Goal: Complete application form: Complete application form

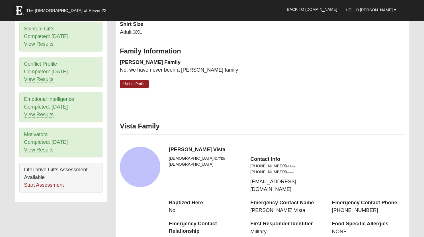
scroll to position [239, 0]
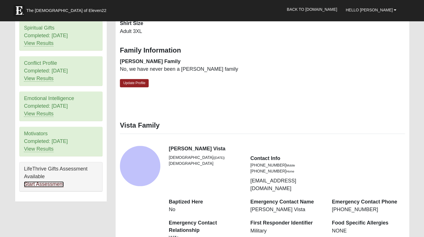
click at [45, 182] on link "Start Assessment" at bounding box center [44, 185] width 40 height 6
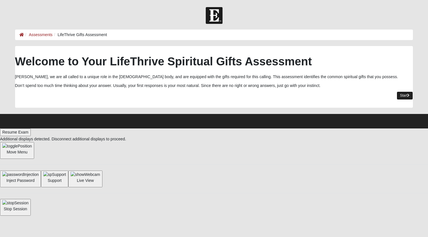
click at [405, 96] on link "Start" at bounding box center [405, 96] width 17 height 8
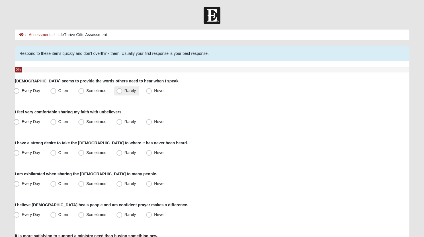
click at [124, 90] on span "Rarely" at bounding box center [129, 91] width 11 height 5
click at [120, 90] on input "Rarely" at bounding box center [121, 91] width 4 height 4
radio input "true"
click at [86, 124] on span "Sometimes" at bounding box center [96, 122] width 20 height 5
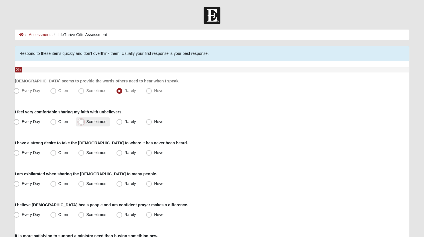
click at [82, 124] on input "Sometimes" at bounding box center [83, 122] width 4 height 4
radio input "true"
click at [124, 153] on span "Rarely" at bounding box center [129, 153] width 11 height 5
click at [121, 153] on input "Rarely" at bounding box center [121, 153] width 4 height 4
radio input "true"
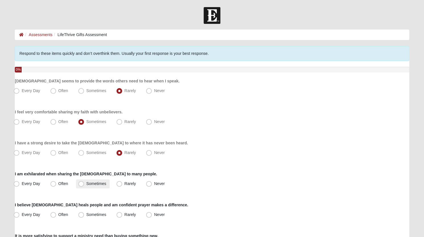
click at [86, 184] on span "Sometimes" at bounding box center [96, 184] width 20 height 5
click at [82, 184] on input "Sometimes" at bounding box center [83, 184] width 4 height 4
radio input "true"
click at [58, 214] on span "Often" at bounding box center [63, 215] width 10 height 5
click at [53, 214] on input "Often" at bounding box center [55, 215] width 4 height 4
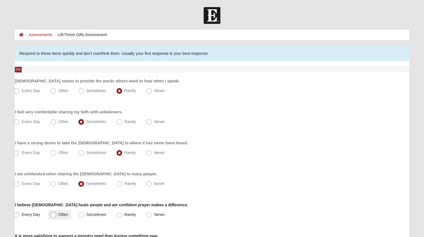
radio input "true"
click at [22, 215] on span "Every Day" at bounding box center [31, 215] width 19 height 5
click at [18, 215] on input "Every Day" at bounding box center [18, 215] width 4 height 4
radio input "true"
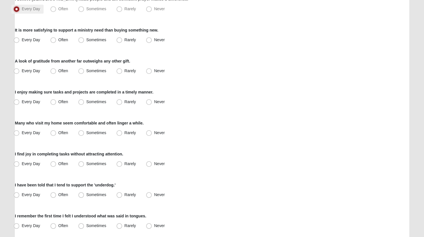
scroll to position [207, 0]
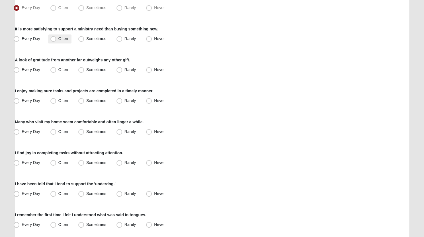
click at [58, 40] on span "Often" at bounding box center [63, 38] width 10 height 5
click at [54, 40] on input "Often" at bounding box center [55, 39] width 4 height 4
radio input "true"
click at [58, 71] on span "Often" at bounding box center [63, 69] width 10 height 5
click at [56, 71] on input "Often" at bounding box center [55, 70] width 4 height 4
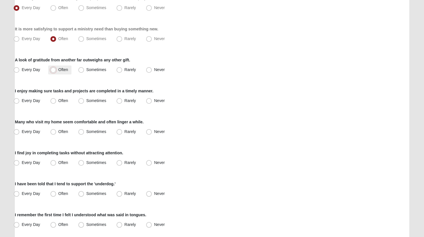
radio input "true"
click at [58, 71] on span "Often" at bounding box center [63, 69] width 10 height 5
click at [55, 71] on input "Often" at bounding box center [55, 70] width 4 height 4
click at [58, 71] on span "Often" at bounding box center [63, 69] width 10 height 5
click at [55, 71] on input "Often" at bounding box center [55, 70] width 4 height 4
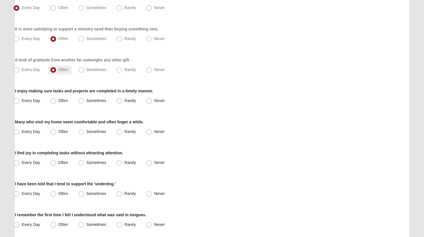
click at [58, 69] on span "Often" at bounding box center [63, 69] width 10 height 5
click at [53, 69] on input "Often" at bounding box center [55, 70] width 4 height 4
click at [22, 100] on span "Every Day" at bounding box center [31, 100] width 19 height 5
click at [19, 100] on input "Every Day" at bounding box center [18, 101] width 4 height 4
radio input "true"
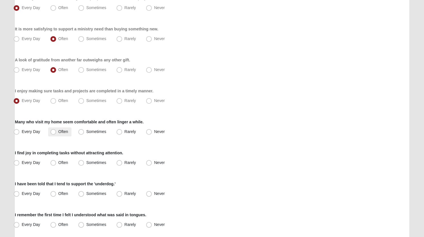
click at [58, 130] on span "Often" at bounding box center [63, 132] width 10 height 5
click at [54, 130] on input "Often" at bounding box center [55, 132] width 4 height 4
radio input "true"
click at [22, 161] on span "Every Day" at bounding box center [31, 163] width 19 height 5
click at [17, 161] on input "Every Day" at bounding box center [18, 163] width 4 height 4
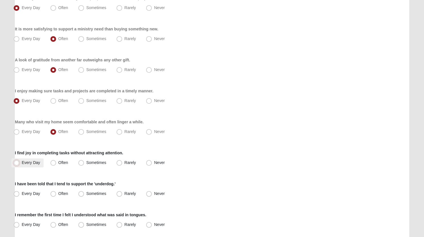
radio input "true"
click at [58, 195] on span "Often" at bounding box center [63, 194] width 10 height 5
click at [55, 195] on input "Often" at bounding box center [55, 194] width 4 height 4
radio input "true"
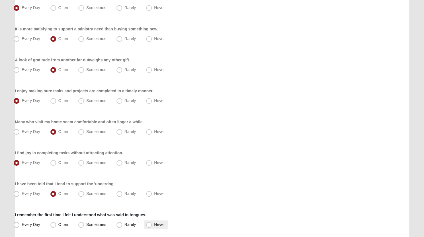
click at [154, 225] on span "Never" at bounding box center [159, 225] width 11 height 5
click at [150, 225] on input "Never" at bounding box center [150, 225] width 4 height 4
radio input "true"
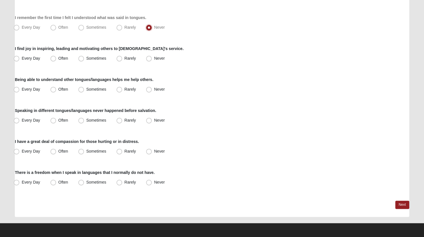
scroll to position [405, 0]
click at [86, 59] on span "Sometimes" at bounding box center [96, 58] width 20 height 5
click at [81, 59] on input "Sometimes" at bounding box center [83, 58] width 4 height 4
radio input "true"
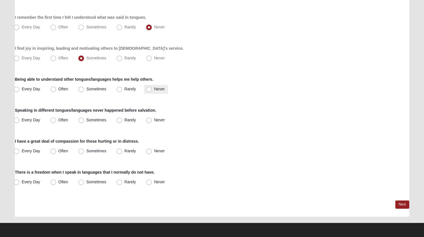
click at [154, 90] on span "Never" at bounding box center [159, 89] width 11 height 5
click at [150, 90] on input "Never" at bounding box center [150, 89] width 4 height 4
radio input "true"
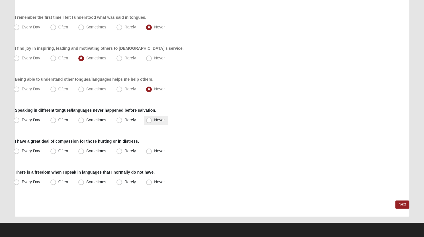
click at [154, 119] on span "Never" at bounding box center [159, 120] width 11 height 5
click at [150, 119] on input "Never" at bounding box center [150, 120] width 4 height 4
radio input "true"
click at [86, 151] on span "Sometimes" at bounding box center [96, 151] width 20 height 5
click at [81, 151] on input "Sometimes" at bounding box center [83, 151] width 4 height 4
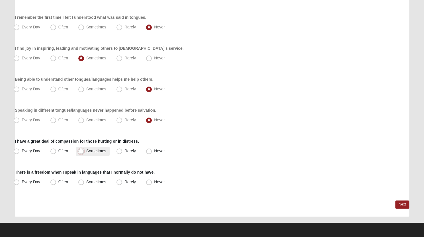
radio input "true"
click at [58, 153] on span "Often" at bounding box center [63, 151] width 10 height 5
click at [53, 153] on input "Often" at bounding box center [55, 151] width 4 height 4
radio input "true"
click at [154, 180] on span "Never" at bounding box center [159, 182] width 11 height 5
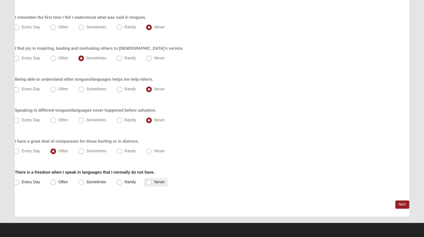
click at [150, 180] on input "Never" at bounding box center [150, 182] width 4 height 4
radio input "true"
click at [154, 180] on span "Never" at bounding box center [159, 182] width 11 height 5
click at [150, 180] on input "Never" at bounding box center [150, 182] width 4 height 4
click at [373, 183] on div "Every Day Often Sometimes Rarely Never" at bounding box center [212, 182] width 394 height 9
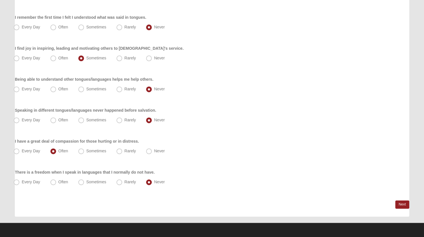
click at [403, 204] on link "Next" at bounding box center [402, 205] width 14 height 8
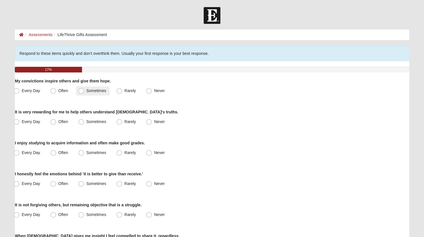
click at [86, 92] on span "Sometimes" at bounding box center [96, 91] width 20 height 5
click at [81, 92] on input "Sometimes" at bounding box center [83, 91] width 4 height 4
radio input "true"
click at [58, 122] on span "Often" at bounding box center [63, 122] width 10 height 5
click at [55, 122] on input "Often" at bounding box center [55, 122] width 4 height 4
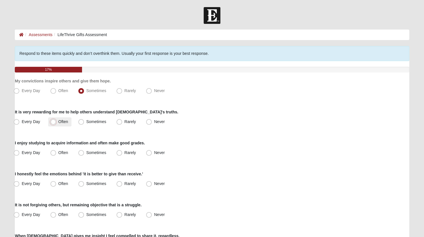
radio input "true"
click at [86, 152] on span "Sometimes" at bounding box center [96, 153] width 20 height 5
click at [81, 152] on input "Sometimes" at bounding box center [83, 153] width 4 height 4
radio input "true"
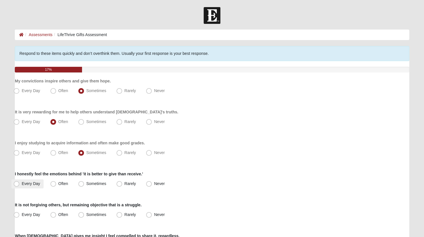
click at [22, 184] on span "Every Day" at bounding box center [31, 184] width 19 height 5
click at [17, 184] on input "Every Day" at bounding box center [18, 184] width 4 height 4
radio input "true"
click at [116, 206] on label "It is not forgiving others, but remaining objective that is a struggle." at bounding box center [78, 205] width 127 height 6
click at [58, 216] on span "Often" at bounding box center [63, 215] width 10 height 5
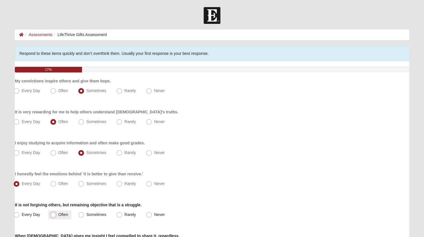
click at [54, 216] on input "Often" at bounding box center [55, 215] width 4 height 4
radio input "true"
click at [86, 215] on span "Sometimes" at bounding box center [96, 215] width 20 height 5
click at [82, 215] on input "Sometimes" at bounding box center [83, 215] width 4 height 4
radio input "true"
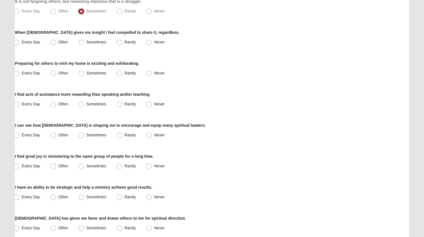
scroll to position [204, 0]
click at [86, 41] on span "Sometimes" at bounding box center [96, 41] width 20 height 5
click at [81, 41] on input "Sometimes" at bounding box center [83, 42] width 4 height 4
radio input "true"
click at [58, 73] on span "Often" at bounding box center [63, 72] width 10 height 5
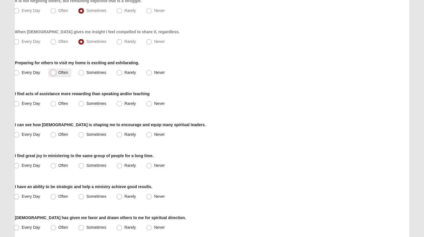
click at [53, 73] on input "Often" at bounding box center [55, 73] width 4 height 4
radio input "true"
click at [86, 73] on span "Sometimes" at bounding box center [96, 72] width 20 height 5
click at [83, 73] on input "Sometimes" at bounding box center [83, 73] width 4 height 4
radio input "true"
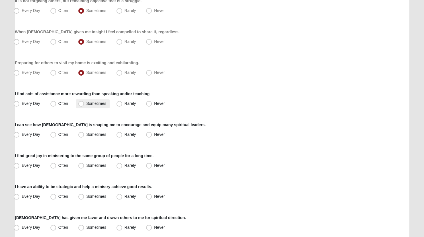
click at [86, 102] on span "Sometimes" at bounding box center [96, 103] width 20 height 5
click at [81, 102] on input "Sometimes" at bounding box center [83, 104] width 4 height 4
radio input "true"
click at [124, 135] on span "Rarely" at bounding box center [129, 134] width 11 height 5
click at [119, 135] on input "Rarely" at bounding box center [121, 135] width 4 height 4
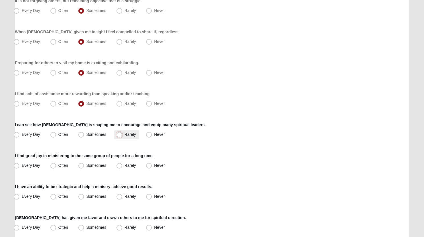
radio input "true"
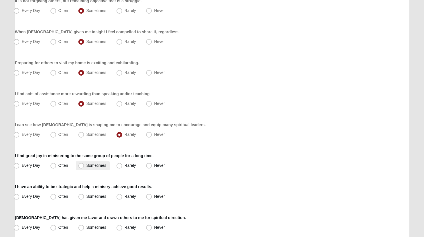
click at [86, 165] on span "Sometimes" at bounding box center [96, 165] width 20 height 5
click at [81, 165] on input "Sometimes" at bounding box center [83, 166] width 4 height 4
radio input "true"
click at [124, 196] on span "Rarely" at bounding box center [129, 196] width 11 height 5
click at [119, 196] on input "Rarely" at bounding box center [121, 197] width 4 height 4
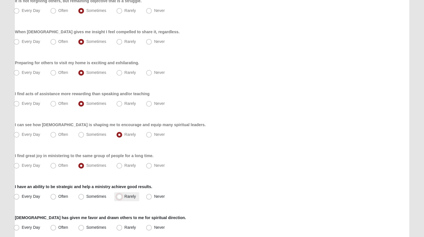
radio input "true"
click at [86, 196] on span "Sometimes" at bounding box center [96, 196] width 20 height 5
click at [81, 196] on input "Sometimes" at bounding box center [83, 197] width 4 height 4
radio input "true"
click at [124, 227] on span "Rarely" at bounding box center [129, 227] width 11 height 5
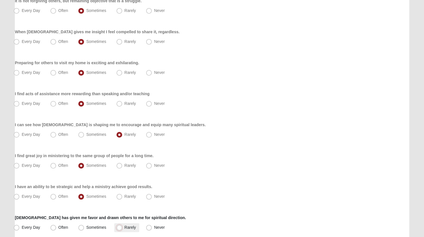
click at [120, 227] on input "Rarely" at bounding box center [121, 228] width 4 height 4
radio input "true"
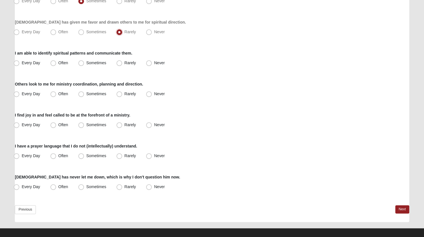
scroll to position [405, 0]
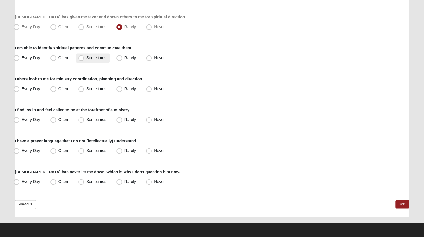
click at [86, 58] on span "Sometimes" at bounding box center [96, 58] width 20 height 5
click at [81, 58] on input "Sometimes" at bounding box center [83, 58] width 4 height 4
radio input "true"
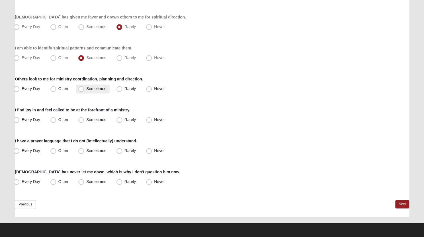
click at [86, 89] on span "Sometimes" at bounding box center [96, 89] width 20 height 5
click at [81, 89] on input "Sometimes" at bounding box center [83, 89] width 4 height 4
radio input "true"
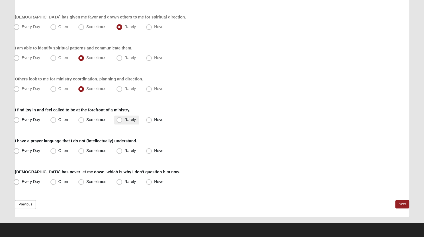
click at [124, 121] on span "Rarely" at bounding box center [129, 120] width 11 height 5
click at [122, 121] on input "Rarely" at bounding box center [121, 120] width 4 height 4
radio input "true"
click at [154, 150] on span "Never" at bounding box center [159, 151] width 11 height 5
click at [151, 150] on input "Never" at bounding box center [150, 151] width 4 height 4
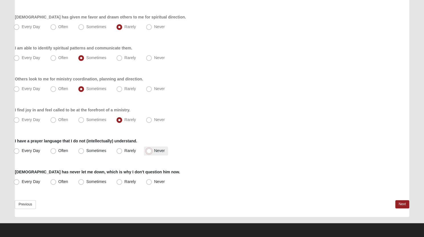
radio input "true"
click at [86, 182] on span "Sometimes" at bounding box center [96, 182] width 20 height 5
click at [81, 182] on input "Sometimes" at bounding box center [83, 182] width 4 height 4
radio input "true"
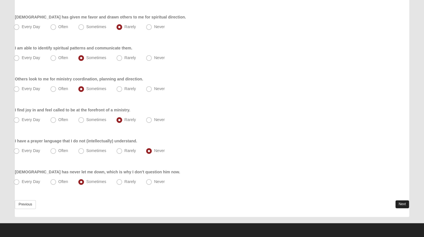
click at [400, 205] on link "Next" at bounding box center [402, 204] width 14 height 8
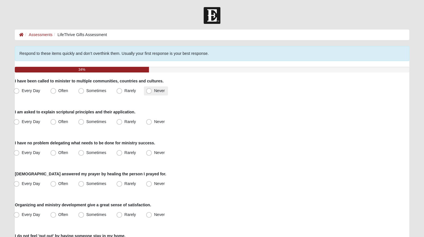
click at [154, 93] on span "Never" at bounding box center [159, 91] width 11 height 5
click at [151, 93] on input "Never" at bounding box center [150, 91] width 4 height 4
radio input "true"
click at [154, 93] on span "Never" at bounding box center [159, 91] width 11 height 5
click at [150, 93] on input "Never" at bounding box center [150, 91] width 4 height 4
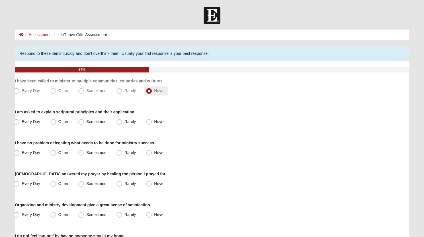
click at [154, 93] on span "Never" at bounding box center [159, 91] width 11 height 5
click at [150, 93] on input "Never" at bounding box center [150, 91] width 4 height 4
click at [154, 91] on span "Never" at bounding box center [159, 91] width 11 height 5
click at [150, 91] on input "Never" at bounding box center [150, 91] width 4 height 4
click at [124, 122] on span "Rarely" at bounding box center [129, 122] width 11 height 5
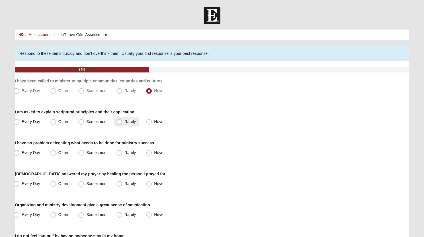
click at [120, 122] on input "Rarely" at bounding box center [121, 122] width 4 height 4
radio input "true"
click at [86, 152] on span "Sometimes" at bounding box center [96, 153] width 20 height 5
click at [83, 152] on input "Sometimes" at bounding box center [83, 153] width 4 height 4
radio input "true"
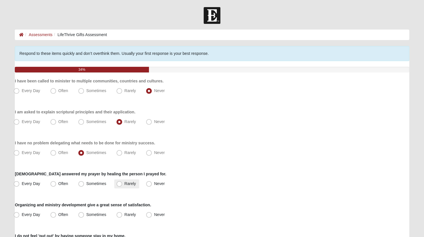
click at [124, 186] on span "Rarely" at bounding box center [129, 184] width 11 height 5
click at [119, 186] on input "Rarely" at bounding box center [121, 184] width 4 height 4
radio input "true"
click at [124, 186] on span "Rarely" at bounding box center [129, 184] width 11 height 5
click at [119, 186] on input "Rarely" at bounding box center [121, 184] width 4 height 4
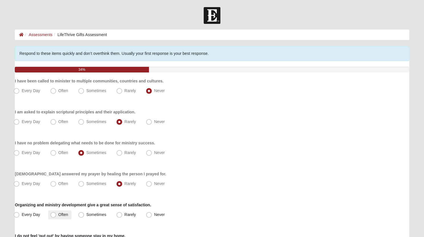
click at [58, 213] on span "Often" at bounding box center [63, 215] width 10 height 5
click at [54, 213] on input "Often" at bounding box center [55, 215] width 4 height 4
radio input "true"
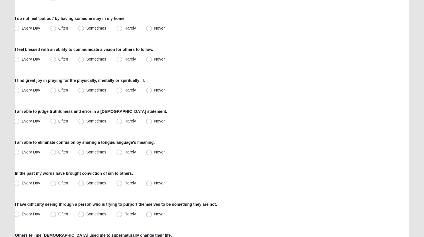
scroll to position [218, 0]
click at [58, 27] on span "Often" at bounding box center [63, 27] width 10 height 5
click at [53, 27] on input "Often" at bounding box center [55, 28] width 4 height 4
radio input "true"
click at [124, 58] on span "Rarely" at bounding box center [129, 58] width 11 height 5
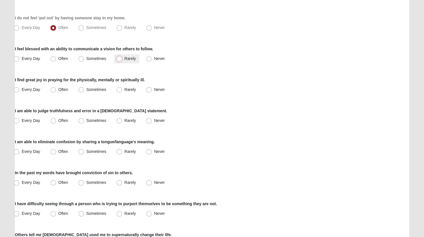
click at [119, 58] on input "Rarely" at bounding box center [121, 59] width 4 height 4
radio input "true"
click at [58, 91] on span "Often" at bounding box center [63, 89] width 10 height 5
click at [53, 91] on input "Often" at bounding box center [55, 90] width 4 height 4
radio input "true"
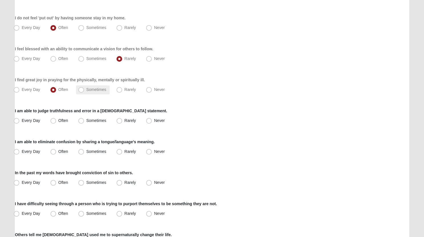
click at [86, 90] on span "Sometimes" at bounding box center [96, 89] width 20 height 5
click at [83, 90] on input "Sometimes" at bounding box center [83, 90] width 4 height 4
radio input "true"
click at [58, 122] on span "Often" at bounding box center [63, 120] width 10 height 5
click at [53, 122] on input "Often" at bounding box center [55, 121] width 4 height 4
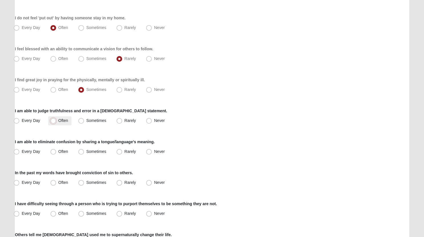
radio input "true"
click at [60, 140] on label "I am able to eliminate confusion by sharing a tongue/language's meaning." at bounding box center [85, 142] width 140 height 6
click at [154, 151] on span "Never" at bounding box center [159, 151] width 11 height 5
click at [150, 151] on input "Never" at bounding box center [150, 152] width 4 height 4
radio input "true"
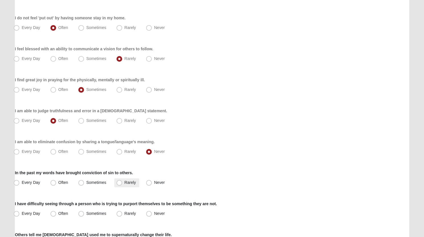
click at [124, 184] on span "Rarely" at bounding box center [129, 182] width 11 height 5
click at [119, 184] on input "Rarely" at bounding box center [121, 183] width 4 height 4
radio input "true"
click at [124, 215] on span "Rarely" at bounding box center [129, 213] width 11 height 5
click at [120, 215] on input "Rarely" at bounding box center [121, 214] width 4 height 4
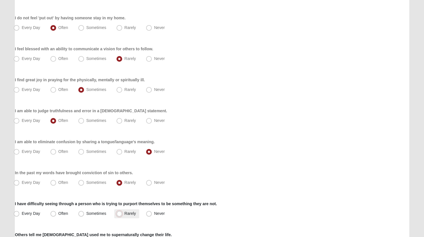
radio input "true"
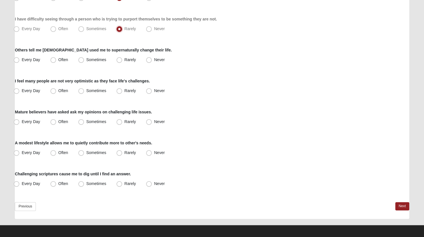
scroll to position [405, 0]
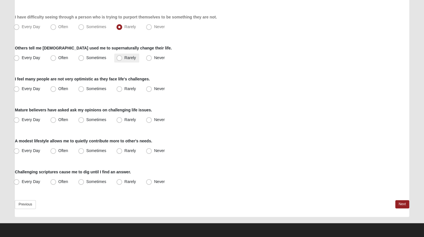
click at [124, 59] on span "Rarely" at bounding box center [129, 58] width 11 height 5
click at [119, 59] on input "Rarely" at bounding box center [121, 58] width 4 height 4
radio input "true"
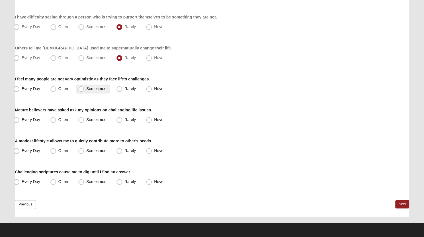
click at [86, 89] on span "Sometimes" at bounding box center [96, 89] width 20 height 5
click at [81, 89] on input "Sometimes" at bounding box center [83, 89] width 4 height 4
radio input "true"
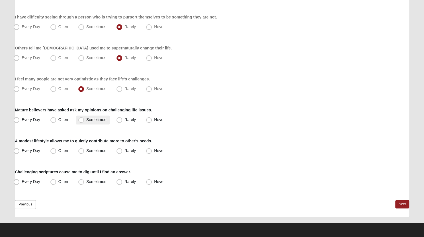
click at [86, 118] on span "Sometimes" at bounding box center [96, 120] width 20 height 5
click at [81, 118] on input "Sometimes" at bounding box center [83, 120] width 4 height 4
radio input "true"
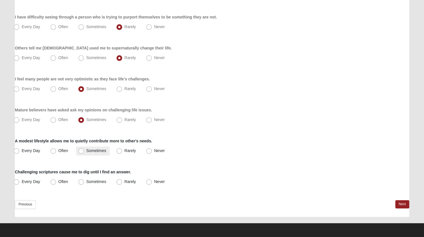
click at [86, 149] on span "Sometimes" at bounding box center [96, 151] width 20 height 5
click at [81, 149] on input "Sometimes" at bounding box center [83, 151] width 4 height 4
radio input "true"
click at [86, 182] on span "Sometimes" at bounding box center [96, 182] width 20 height 5
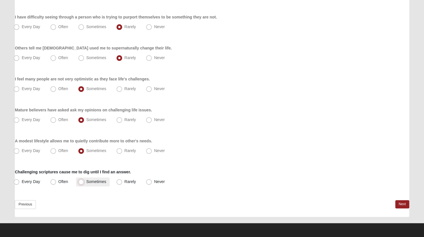
click at [81, 182] on input "Sometimes" at bounding box center [83, 182] width 4 height 4
radio input "true"
click at [86, 182] on span "Sometimes" at bounding box center [96, 182] width 20 height 5
click at [81, 182] on input "Sometimes" at bounding box center [83, 182] width 4 height 4
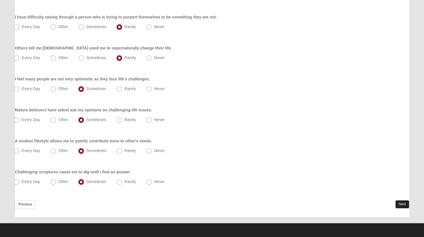
click at [400, 203] on link "Next" at bounding box center [402, 204] width 14 height 8
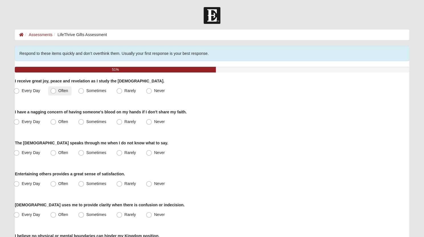
click at [58, 91] on span "Often" at bounding box center [63, 91] width 10 height 5
click at [53, 91] on input "Often" at bounding box center [55, 91] width 4 height 4
radio input "true"
click at [86, 122] on span "Sometimes" at bounding box center [96, 122] width 20 height 5
click at [81, 122] on input "Sometimes" at bounding box center [83, 122] width 4 height 4
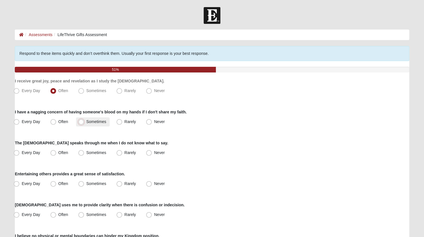
radio input "true"
click at [124, 152] on span "Rarely" at bounding box center [129, 153] width 11 height 5
click at [120, 152] on input "Rarely" at bounding box center [121, 153] width 4 height 4
radio input "true"
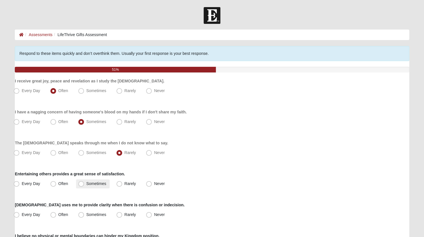
click at [86, 184] on span "Sometimes" at bounding box center [96, 184] width 20 height 5
click at [81, 184] on input "Sometimes" at bounding box center [83, 184] width 4 height 4
radio input "true"
click at [124, 213] on span "Rarely" at bounding box center [129, 215] width 11 height 5
click at [120, 213] on input "Rarely" at bounding box center [121, 215] width 4 height 4
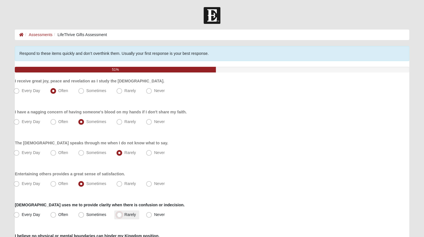
radio input "true"
click at [124, 213] on span "Rarely" at bounding box center [129, 215] width 11 height 5
click at [120, 213] on input "Rarely" at bounding box center [121, 215] width 4 height 4
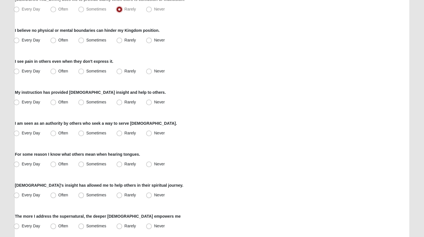
scroll to position [207, 0]
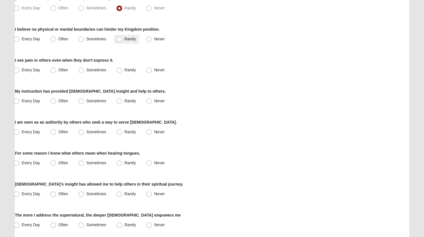
click at [124, 38] on span "Rarely" at bounding box center [129, 39] width 11 height 5
click at [119, 38] on input "Rarely" at bounding box center [121, 39] width 4 height 4
radio input "true"
click at [58, 71] on span "Often" at bounding box center [63, 70] width 10 height 5
click at [53, 71] on input "Often" at bounding box center [55, 70] width 4 height 4
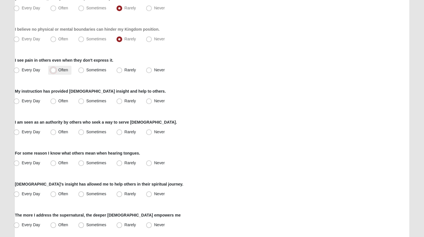
radio input "true"
click at [86, 99] on span "Sometimes" at bounding box center [96, 101] width 20 height 5
click at [81, 99] on input "Sometimes" at bounding box center [83, 101] width 4 height 4
radio input "true"
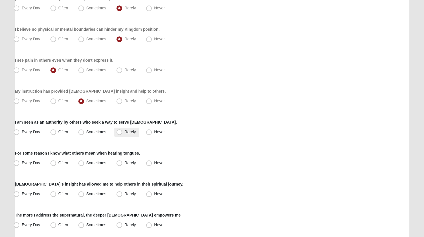
click at [124, 130] on span "Rarely" at bounding box center [129, 132] width 11 height 5
click at [120, 130] on input "Rarely" at bounding box center [121, 132] width 4 height 4
radio input "true"
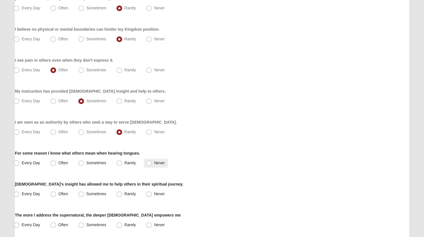
click at [154, 163] on span "Never" at bounding box center [159, 163] width 11 height 5
click at [149, 163] on input "Never" at bounding box center [150, 163] width 4 height 4
radio input "true"
click at [124, 194] on span "Rarely" at bounding box center [129, 194] width 11 height 5
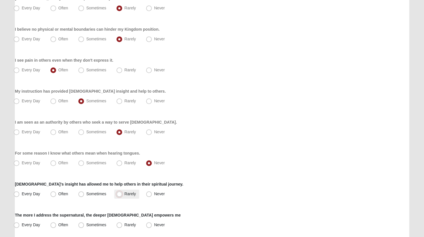
click at [119, 194] on input "Rarely" at bounding box center [121, 194] width 4 height 4
radio input "true"
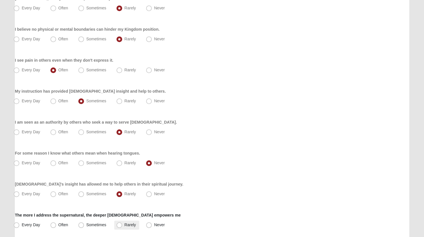
click at [124, 225] on span "Rarely" at bounding box center [129, 225] width 11 height 5
click at [119, 225] on input "Rarely" at bounding box center [121, 225] width 4 height 4
radio input "true"
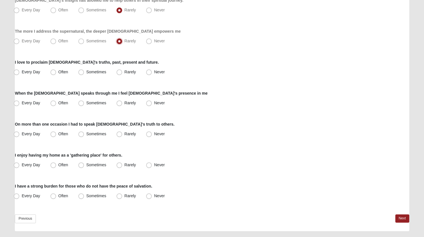
scroll to position [405, 0]
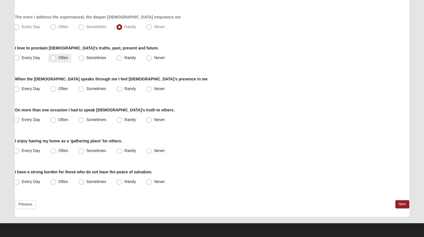
click at [58, 57] on span "Often" at bounding box center [63, 58] width 10 height 5
click at [55, 57] on input "Often" at bounding box center [55, 58] width 4 height 4
radio input "true"
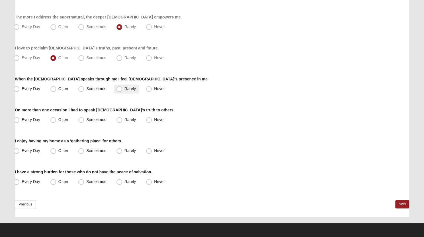
click at [124, 89] on span "Rarely" at bounding box center [129, 89] width 11 height 5
click at [120, 89] on input "Rarely" at bounding box center [121, 89] width 4 height 4
radio input "true"
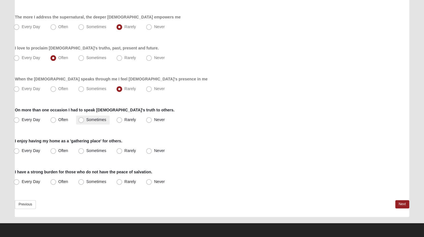
click at [86, 120] on span "Sometimes" at bounding box center [96, 120] width 20 height 5
click at [81, 120] on input "Sometimes" at bounding box center [83, 120] width 4 height 4
radio input "true"
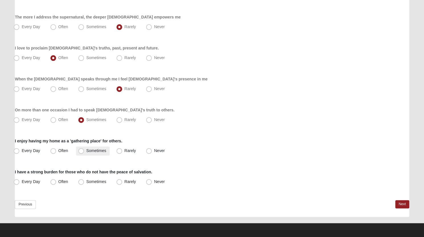
click at [86, 150] on span "Sometimes" at bounding box center [96, 151] width 20 height 5
click at [81, 150] on input "Sometimes" at bounding box center [83, 151] width 4 height 4
radio input "true"
click at [86, 182] on span "Sometimes" at bounding box center [96, 182] width 20 height 5
click at [81, 182] on input "Sometimes" at bounding box center [83, 182] width 4 height 4
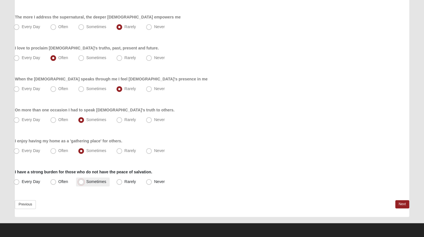
radio input "true"
click at [401, 202] on link "Next" at bounding box center [402, 204] width 14 height 8
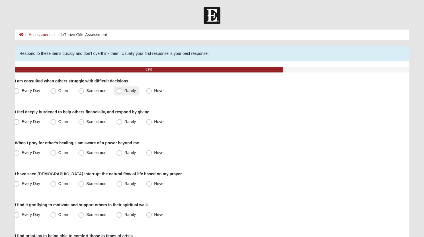
click at [124, 93] on span "Rarely" at bounding box center [129, 91] width 11 height 5
click at [120, 93] on input "Rarely" at bounding box center [121, 91] width 4 height 4
radio input "true"
click at [124, 122] on span "Rarely" at bounding box center [129, 122] width 11 height 5
click at [120, 122] on input "Rarely" at bounding box center [121, 122] width 4 height 4
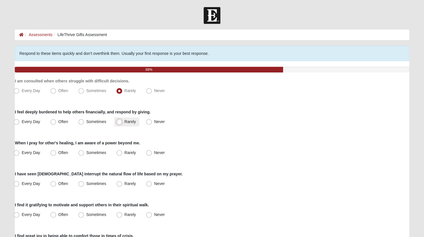
radio input "true"
click at [83, 144] on label "When I pray for other's healing, I am aware of a power beyond me." at bounding box center [77, 143] width 125 height 6
click at [86, 153] on span "Sometimes" at bounding box center [96, 153] width 20 height 5
click at [81, 153] on input "Sometimes" at bounding box center [83, 153] width 4 height 4
radio input "true"
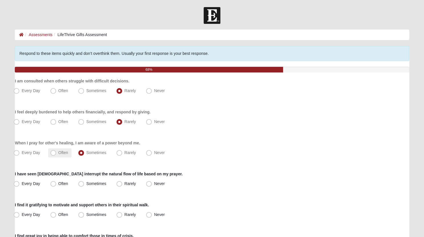
click at [58, 153] on span "Often" at bounding box center [63, 153] width 10 height 5
click at [53, 153] on input "Often" at bounding box center [55, 153] width 4 height 4
radio input "true"
click at [58, 184] on span "Often" at bounding box center [63, 184] width 10 height 5
click at [53, 184] on input "Often" at bounding box center [55, 184] width 4 height 4
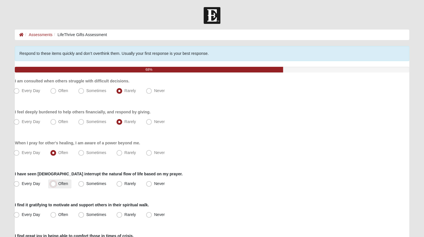
radio input "true"
click at [58, 184] on span "Often" at bounding box center [63, 184] width 10 height 5
click at [53, 184] on input "Often" at bounding box center [55, 184] width 4 height 4
click at [86, 185] on span "Sometimes" at bounding box center [96, 184] width 20 height 5
click at [83, 185] on input "Sometimes" at bounding box center [83, 184] width 4 height 4
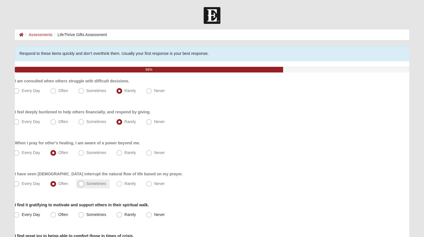
radio input "true"
click at [58, 214] on span "Often" at bounding box center [63, 215] width 10 height 5
click at [54, 214] on input "Often" at bounding box center [55, 215] width 4 height 4
radio input "true"
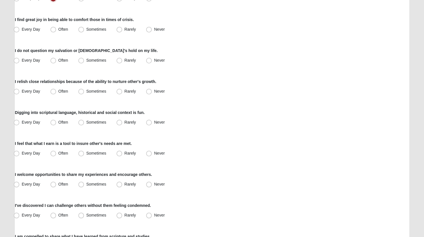
scroll to position [219, 0]
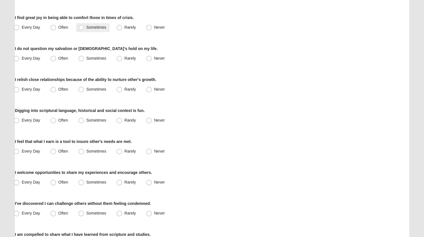
click at [86, 28] on span "Sometimes" at bounding box center [96, 27] width 20 height 5
click at [81, 28] on input "Sometimes" at bounding box center [83, 28] width 4 height 4
radio input "true"
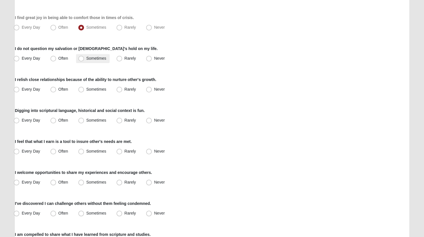
click at [86, 58] on span "Sometimes" at bounding box center [96, 58] width 20 height 5
click at [81, 58] on input "Sometimes" at bounding box center [83, 59] width 4 height 4
radio input "true"
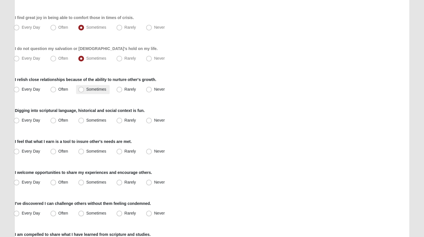
click at [86, 89] on span "Sometimes" at bounding box center [96, 89] width 20 height 5
click at [81, 89] on input "Sometimes" at bounding box center [83, 90] width 4 height 4
radio input "true"
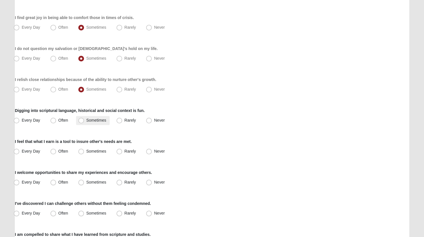
click at [86, 120] on span "Sometimes" at bounding box center [96, 120] width 20 height 5
click at [81, 120] on input "Sometimes" at bounding box center [83, 121] width 4 height 4
radio input "true"
click at [86, 152] on span "Sometimes" at bounding box center [96, 151] width 20 height 5
click at [82, 152] on input "Sometimes" at bounding box center [83, 152] width 4 height 4
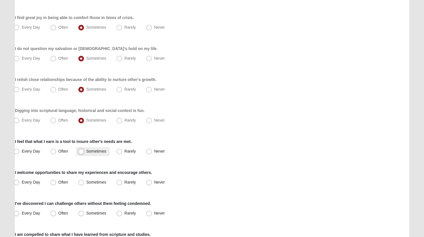
radio input "true"
click at [86, 152] on span "Sometimes" at bounding box center [96, 151] width 20 height 5
click at [82, 152] on input "Sometimes" at bounding box center [83, 152] width 4 height 4
click at [202, 160] on div "Respond to these items quickly and don’t overthink them. Usually your first res…" at bounding box center [212, 116] width 394 height 576
click at [86, 182] on span "Sometimes" at bounding box center [96, 182] width 20 height 5
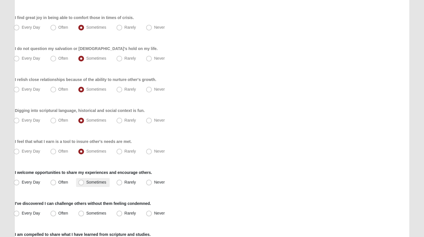
click at [81, 182] on input "Sometimes" at bounding box center [83, 183] width 4 height 4
radio input "true"
click at [86, 214] on span "Sometimes" at bounding box center [96, 213] width 20 height 5
click at [83, 214] on input "Sometimes" at bounding box center [83, 214] width 4 height 4
radio input "true"
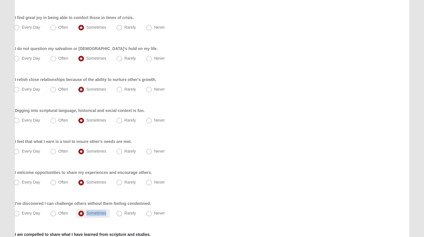
click at [86, 214] on span "Sometimes" at bounding box center [96, 213] width 20 height 5
click at [83, 214] on input "Sometimes" at bounding box center [83, 214] width 4 height 4
click at [344, 154] on div "Every Day Often Sometimes Rarely Never" at bounding box center [212, 151] width 394 height 9
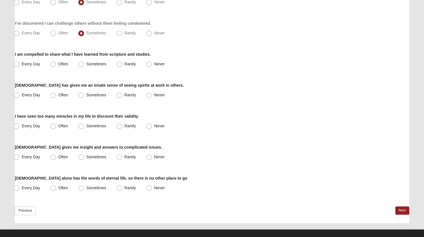
scroll to position [403, 0]
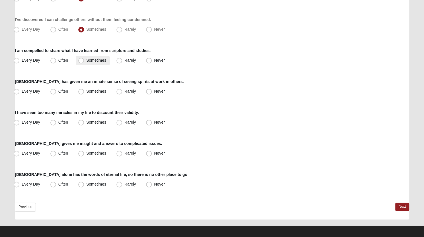
click at [86, 59] on span "Sometimes" at bounding box center [96, 60] width 20 height 5
click at [81, 59] on input "Sometimes" at bounding box center [83, 61] width 4 height 4
radio input "true"
click at [58, 92] on span "Often" at bounding box center [63, 91] width 10 height 5
click at [53, 92] on input "Often" at bounding box center [55, 92] width 4 height 4
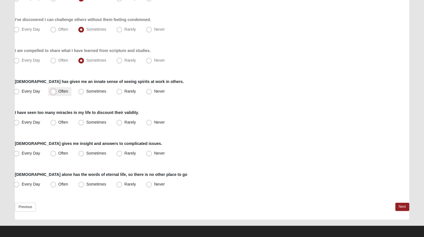
radio input "true"
click at [58, 123] on span "Often" at bounding box center [63, 122] width 10 height 5
click at [53, 123] on input "Often" at bounding box center [55, 123] width 4 height 4
radio input "true"
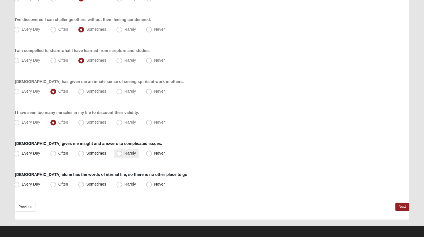
click at [124, 154] on span "Rarely" at bounding box center [129, 153] width 11 height 5
click at [119, 154] on input "Rarely" at bounding box center [121, 154] width 4 height 4
radio input "true"
click at [22, 184] on span "Every Day" at bounding box center [31, 184] width 19 height 5
click at [18, 184] on input "Every Day" at bounding box center [18, 185] width 4 height 4
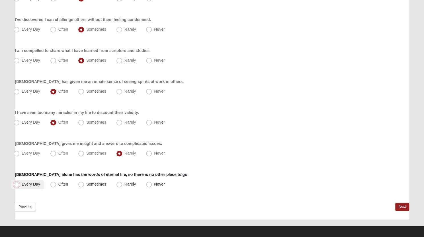
radio input "true"
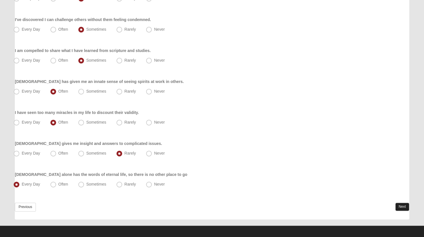
click at [402, 207] on link "Next" at bounding box center [402, 207] width 14 height 8
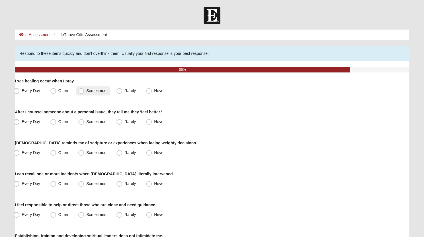
click at [86, 89] on span "Sometimes" at bounding box center [96, 91] width 20 height 5
click at [81, 89] on input "Sometimes" at bounding box center [83, 91] width 4 height 4
radio input "true"
click at [86, 122] on span "Sometimes" at bounding box center [96, 122] width 20 height 5
click at [82, 122] on input "Sometimes" at bounding box center [83, 122] width 4 height 4
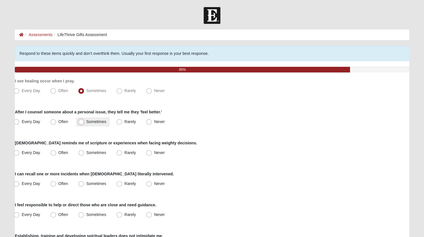
radio input "true"
click at [86, 152] on span "Sometimes" at bounding box center [96, 153] width 20 height 5
click at [81, 152] on input "Sometimes" at bounding box center [83, 153] width 4 height 4
radio input "true"
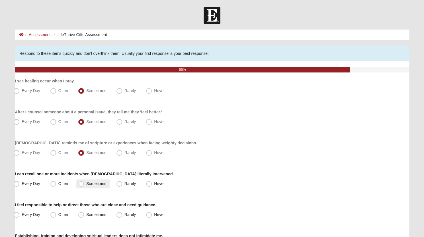
click at [86, 183] on span "Sometimes" at bounding box center [96, 184] width 20 height 5
click at [82, 183] on input "Sometimes" at bounding box center [83, 184] width 4 height 4
radio input "true"
click at [86, 214] on span "Sometimes" at bounding box center [96, 215] width 20 height 5
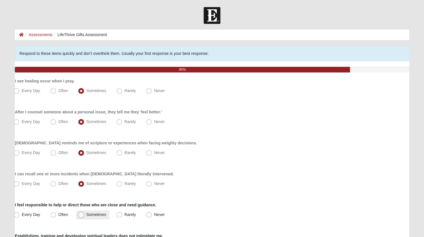
click at [82, 214] on input "Sometimes" at bounding box center [83, 215] width 4 height 4
radio input "true"
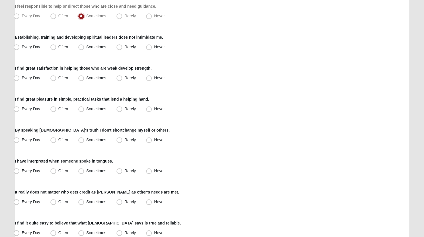
scroll to position [205, 0]
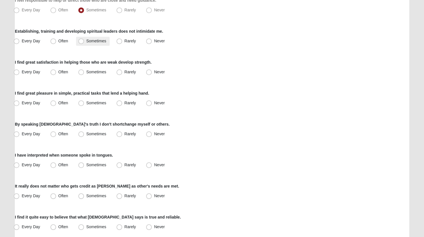
click at [86, 40] on span "Sometimes" at bounding box center [96, 41] width 20 height 5
click at [82, 40] on input "Sometimes" at bounding box center [83, 41] width 4 height 4
radio input "true"
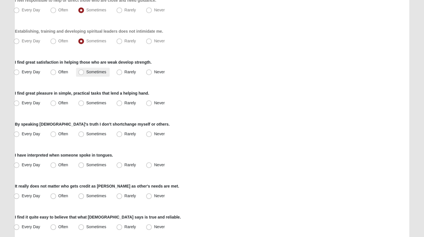
click at [86, 72] on span "Sometimes" at bounding box center [96, 72] width 20 height 5
click at [81, 72] on input "Sometimes" at bounding box center [83, 72] width 4 height 4
radio input "true"
click at [58, 103] on span "Often" at bounding box center [63, 103] width 10 height 5
click at [54, 103] on input "Often" at bounding box center [55, 103] width 4 height 4
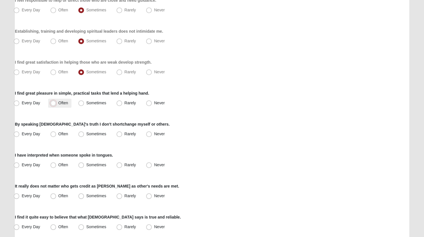
radio input "true"
click at [58, 132] on span "Often" at bounding box center [63, 134] width 10 height 5
click at [54, 132] on input "Often" at bounding box center [55, 134] width 4 height 4
radio input "true"
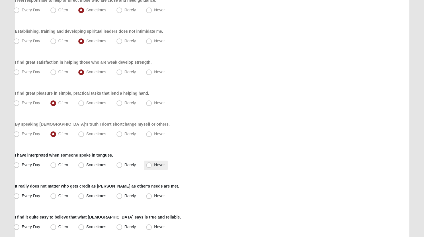
click at [154, 165] on span "Never" at bounding box center [159, 165] width 11 height 5
click at [150, 165] on input "Never" at bounding box center [150, 165] width 4 height 4
radio input "true"
click at [22, 194] on span "Every Day" at bounding box center [31, 196] width 19 height 5
click at [18, 194] on input "Every Day" at bounding box center [18, 196] width 4 height 4
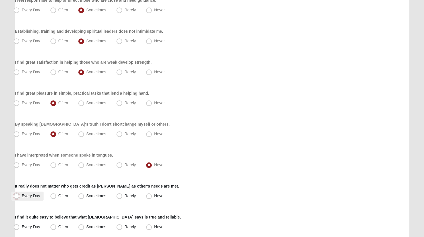
radio input "true"
click at [22, 226] on span "Every Day" at bounding box center [31, 227] width 19 height 5
click at [17, 226] on input "Every Day" at bounding box center [18, 227] width 4 height 4
radio input "true"
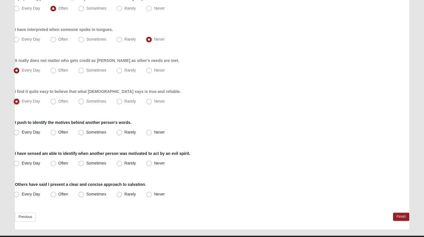
scroll to position [343, 0]
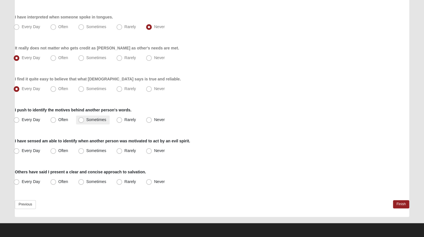
click at [86, 120] on span "Sometimes" at bounding box center [96, 120] width 20 height 5
click at [82, 120] on input "Sometimes" at bounding box center [83, 120] width 4 height 4
radio input "true"
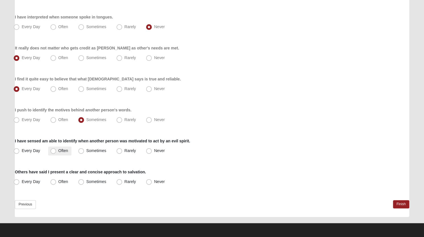
click at [58, 151] on span "Often" at bounding box center [63, 151] width 10 height 5
click at [53, 151] on input "Often" at bounding box center [55, 151] width 4 height 4
radio input "true"
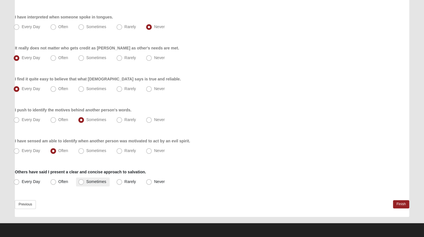
click at [86, 182] on span "Sometimes" at bounding box center [96, 182] width 20 height 5
click at [81, 182] on input "Sometimes" at bounding box center [83, 182] width 4 height 4
radio input "true"
click at [399, 201] on link "Finish" at bounding box center [401, 204] width 16 height 8
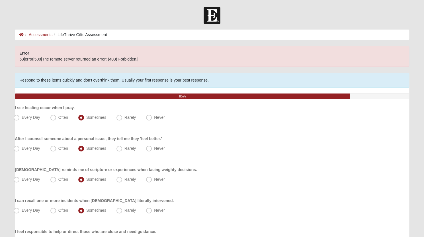
click at [149, 61] on div "Error 53|error|500|The remote server returned an error: (403) Forbidden.|" at bounding box center [212, 56] width 394 height 21
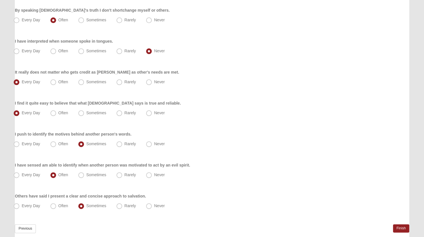
scroll to position [370, 0]
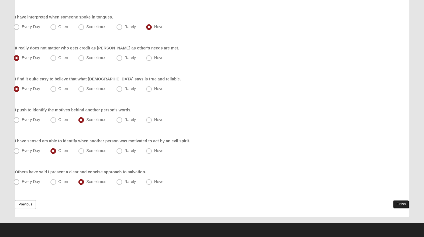
click at [397, 202] on link "Finish" at bounding box center [401, 204] width 16 height 8
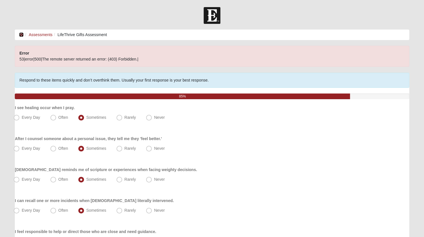
click at [21, 34] on icon at bounding box center [21, 35] width 5 height 4
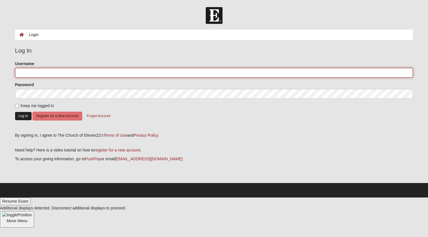
type input "vistatina"
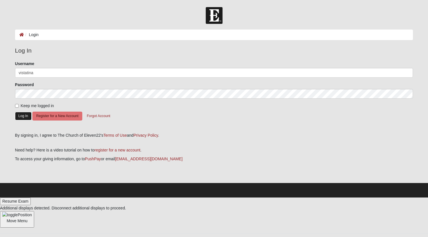
click at [25, 117] on button "Log In" at bounding box center [23, 116] width 17 height 8
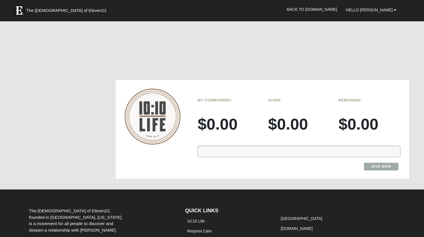
scroll to position [696, 0]
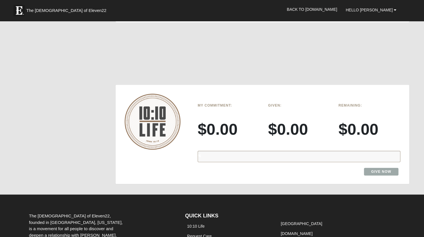
click at [153, 103] on img at bounding box center [152, 122] width 56 height 56
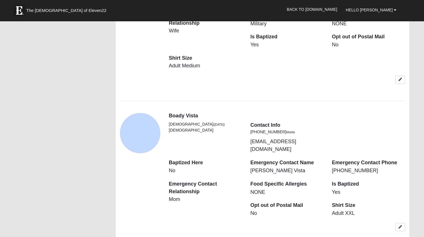
scroll to position [442, 0]
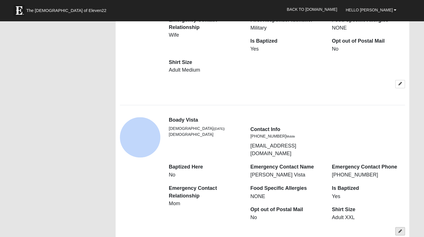
click at [402, 227] on link at bounding box center [400, 231] width 10 height 8
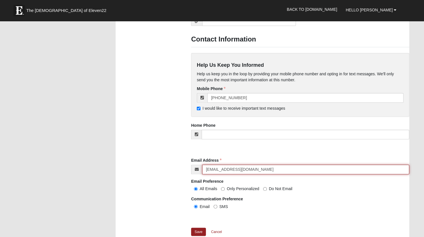
click at [225, 170] on input "vistaboady@gmail.com" at bounding box center [305, 170] width 207 height 10
type input "[EMAIL_ADDRESS][DOMAIN_NAME]"
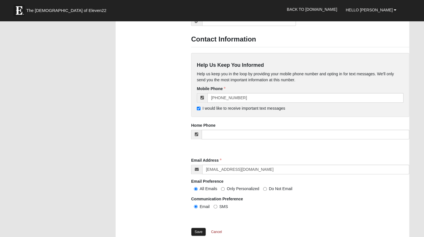
click at [196, 231] on link "Save" at bounding box center [198, 232] width 15 height 8
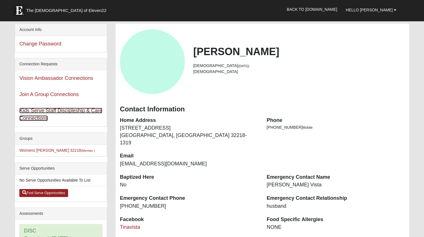
click at [65, 110] on link "Kids Serve Staff Discipleship & Care Connections" at bounding box center [60, 114] width 83 height 13
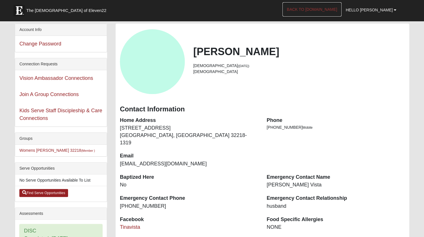
click at [330, 8] on link "Back to [DOMAIN_NAME]" at bounding box center [311, 9] width 59 height 14
